Goal: Information Seeking & Learning: Check status

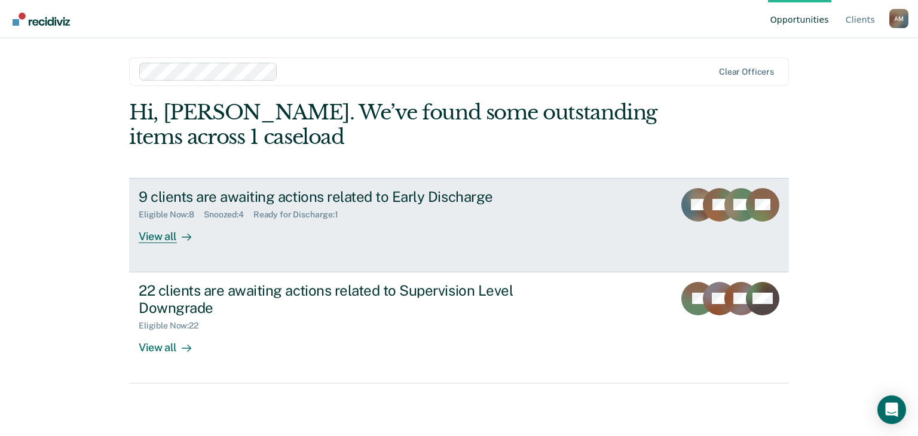
click at [167, 230] on div "View all" at bounding box center [172, 231] width 67 height 23
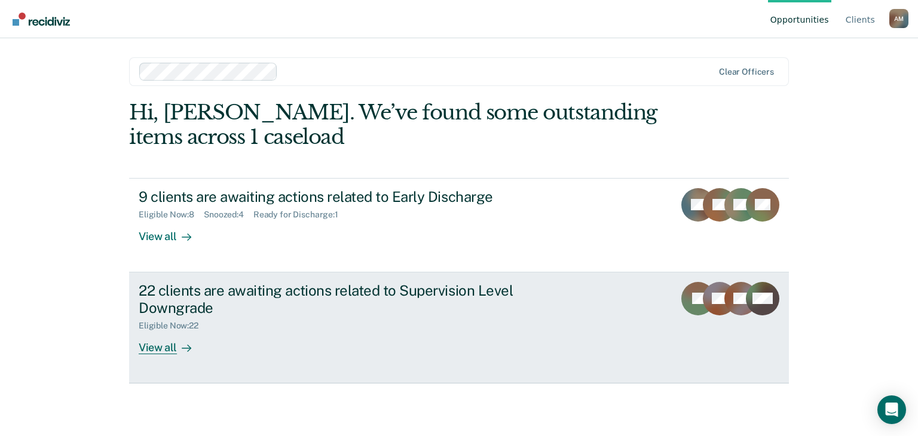
click at [160, 347] on div "View all" at bounding box center [172, 342] width 67 height 23
